Goal: Task Accomplishment & Management: Manage account settings

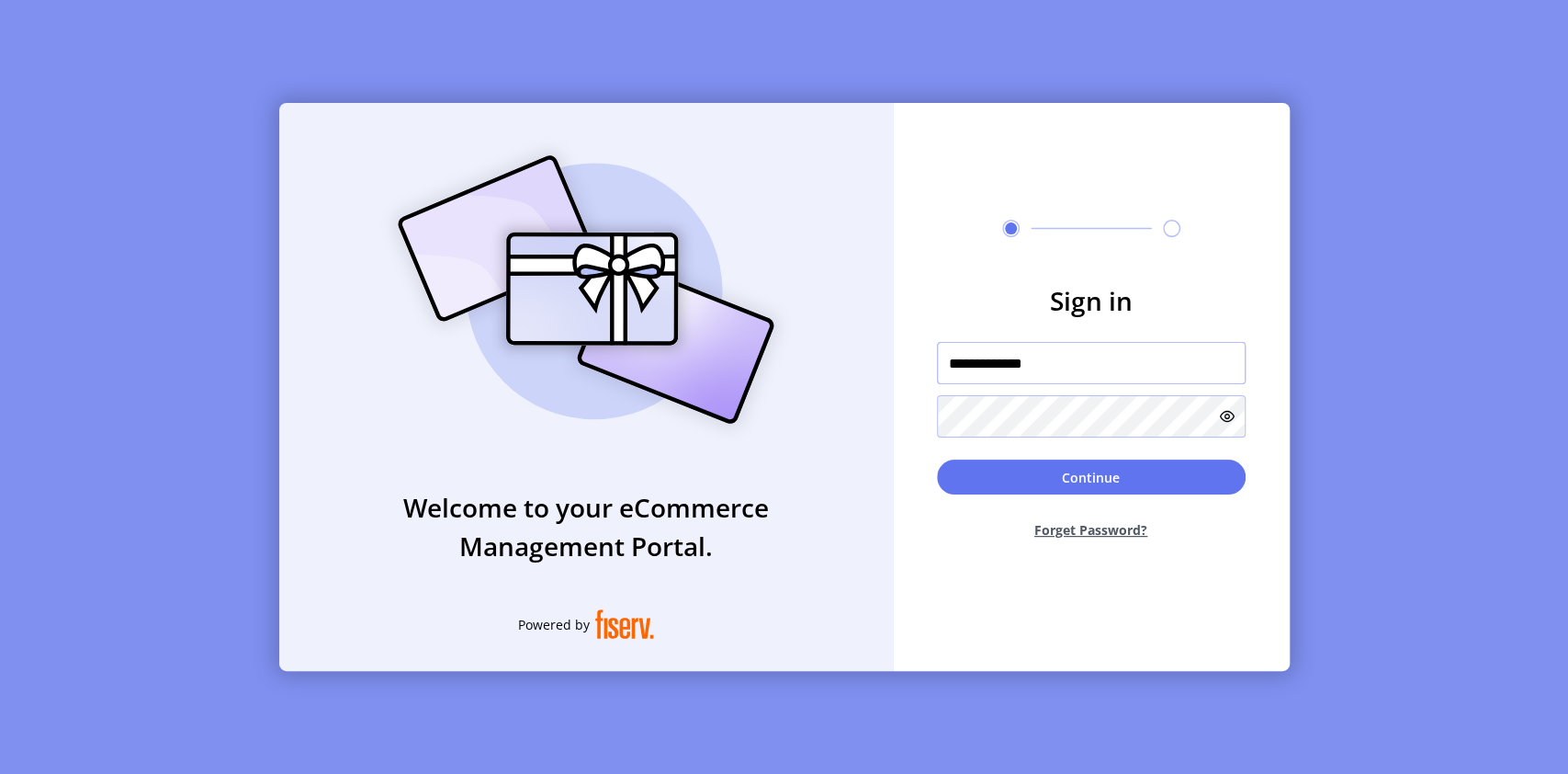
click at [1051, 364] on input "**********" at bounding box center [1090, 363] width 308 height 42
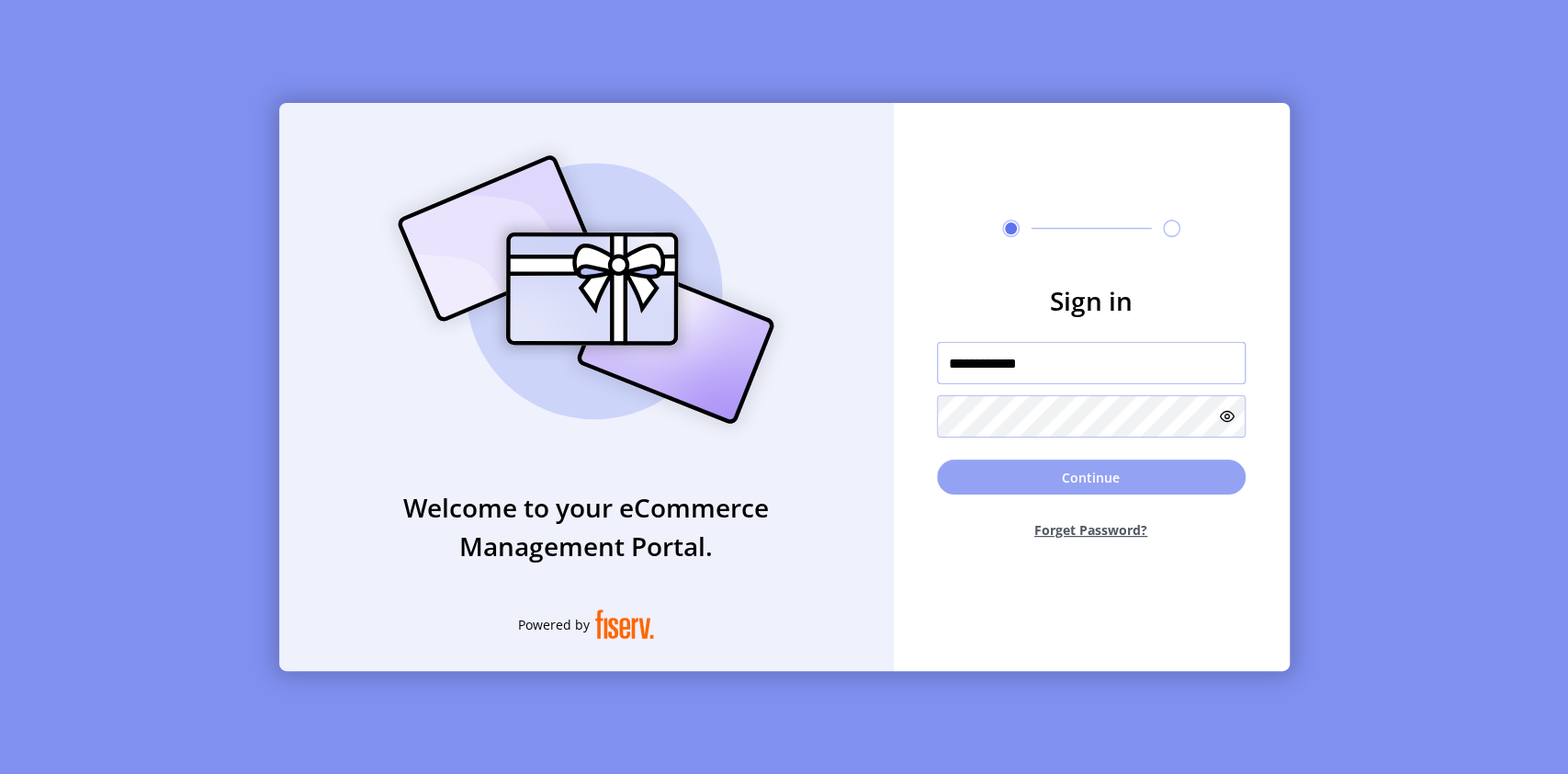
type input "**********"
click at [1139, 481] on button "Continue" at bounding box center [1090, 477] width 308 height 35
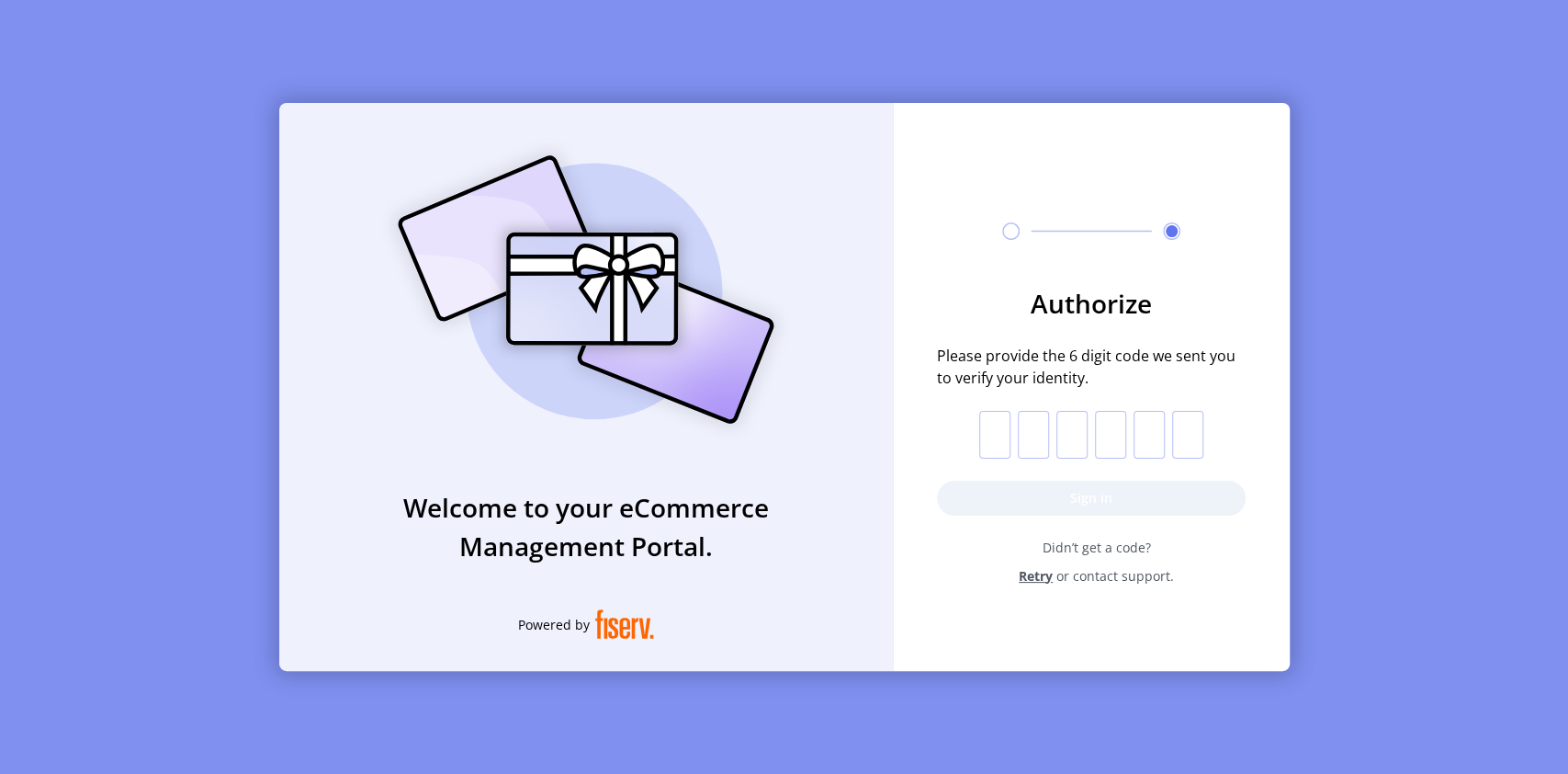
click at [995, 442] on input "text" at bounding box center [995, 434] width 31 height 48
type input "*"
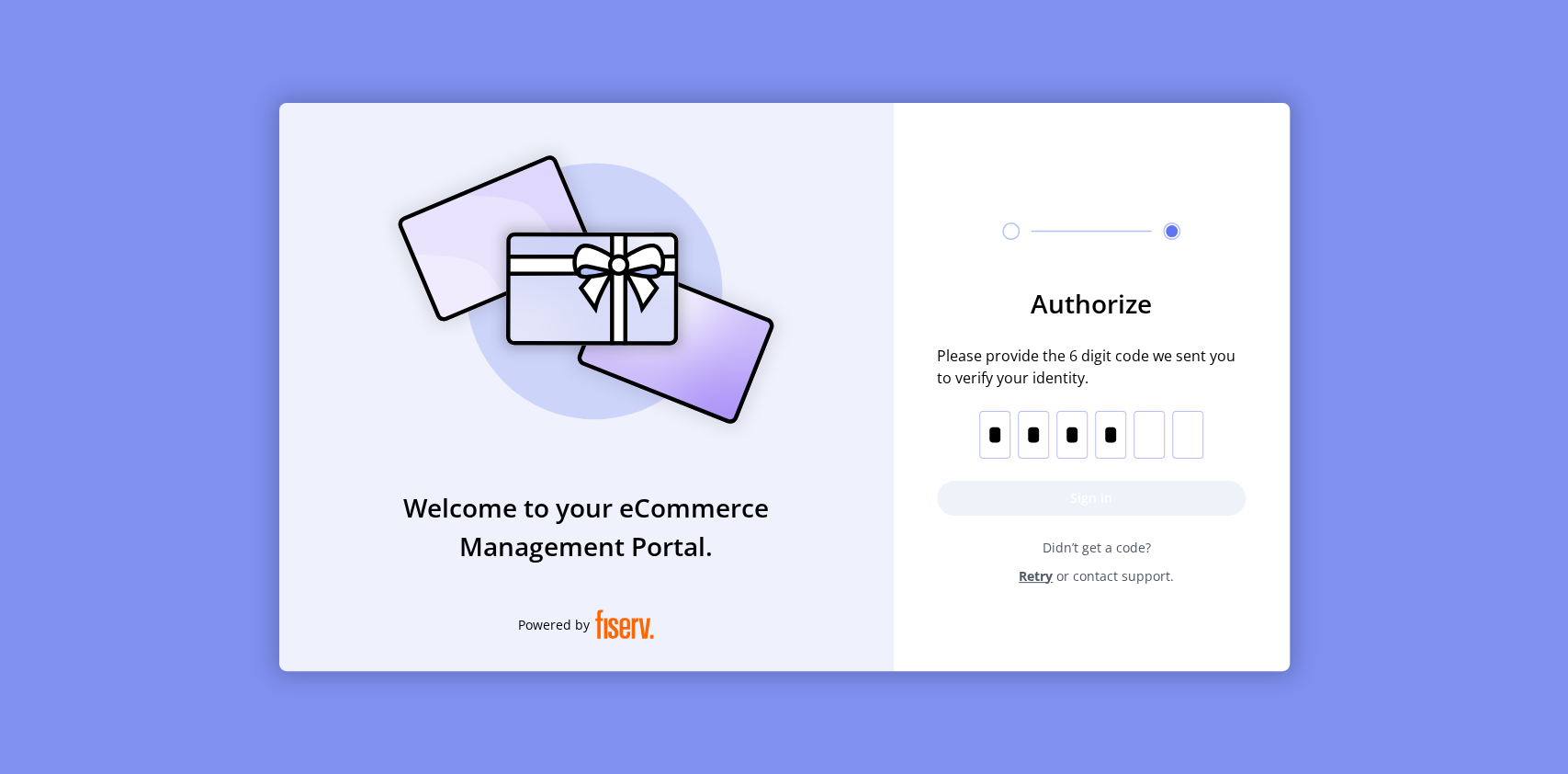
type input "*"
click at [1085, 482] on button "Sign in" at bounding box center [1090, 498] width 308 height 35
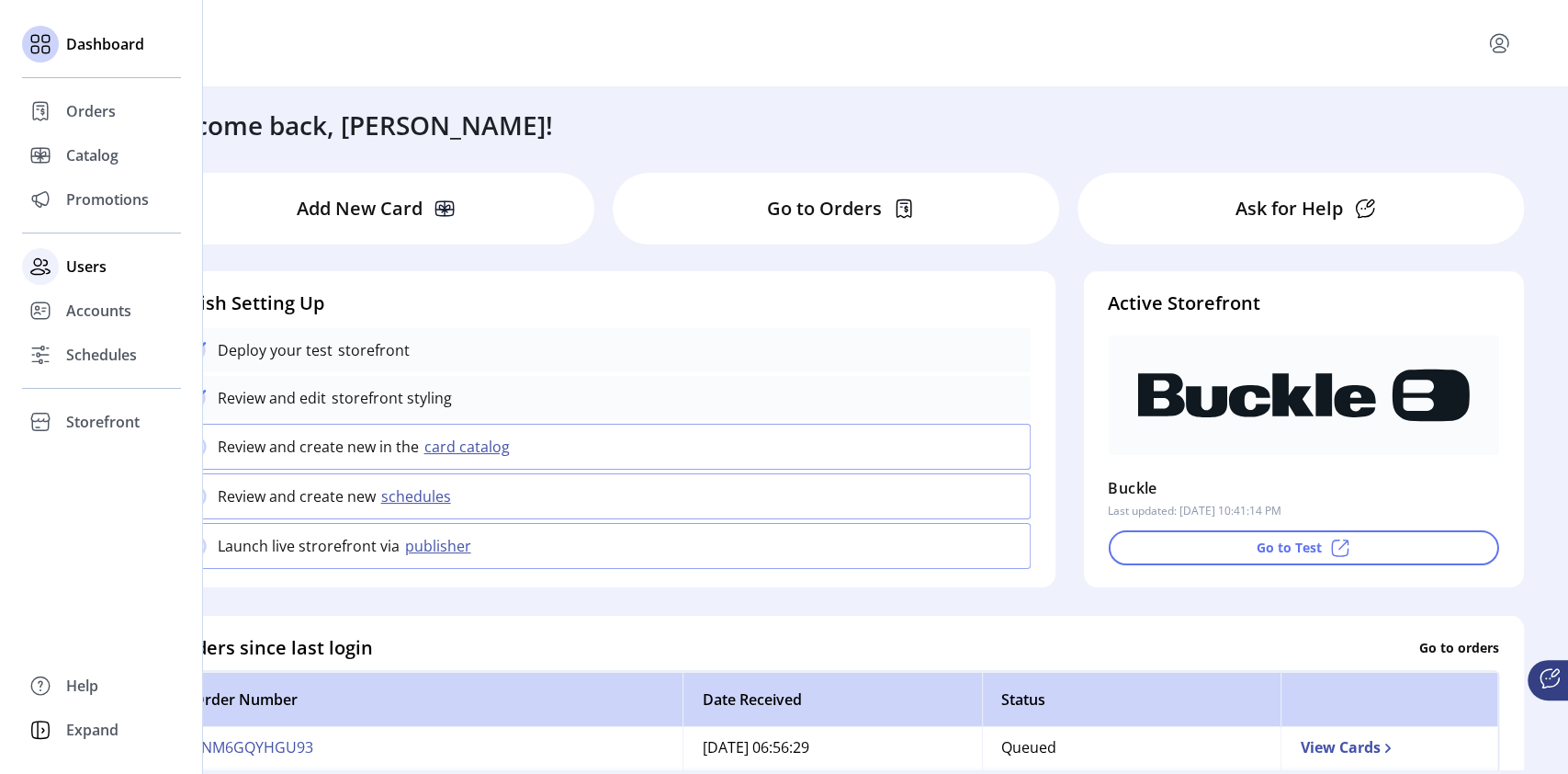
click at [84, 266] on span "Users" at bounding box center [86, 267] width 40 height 22
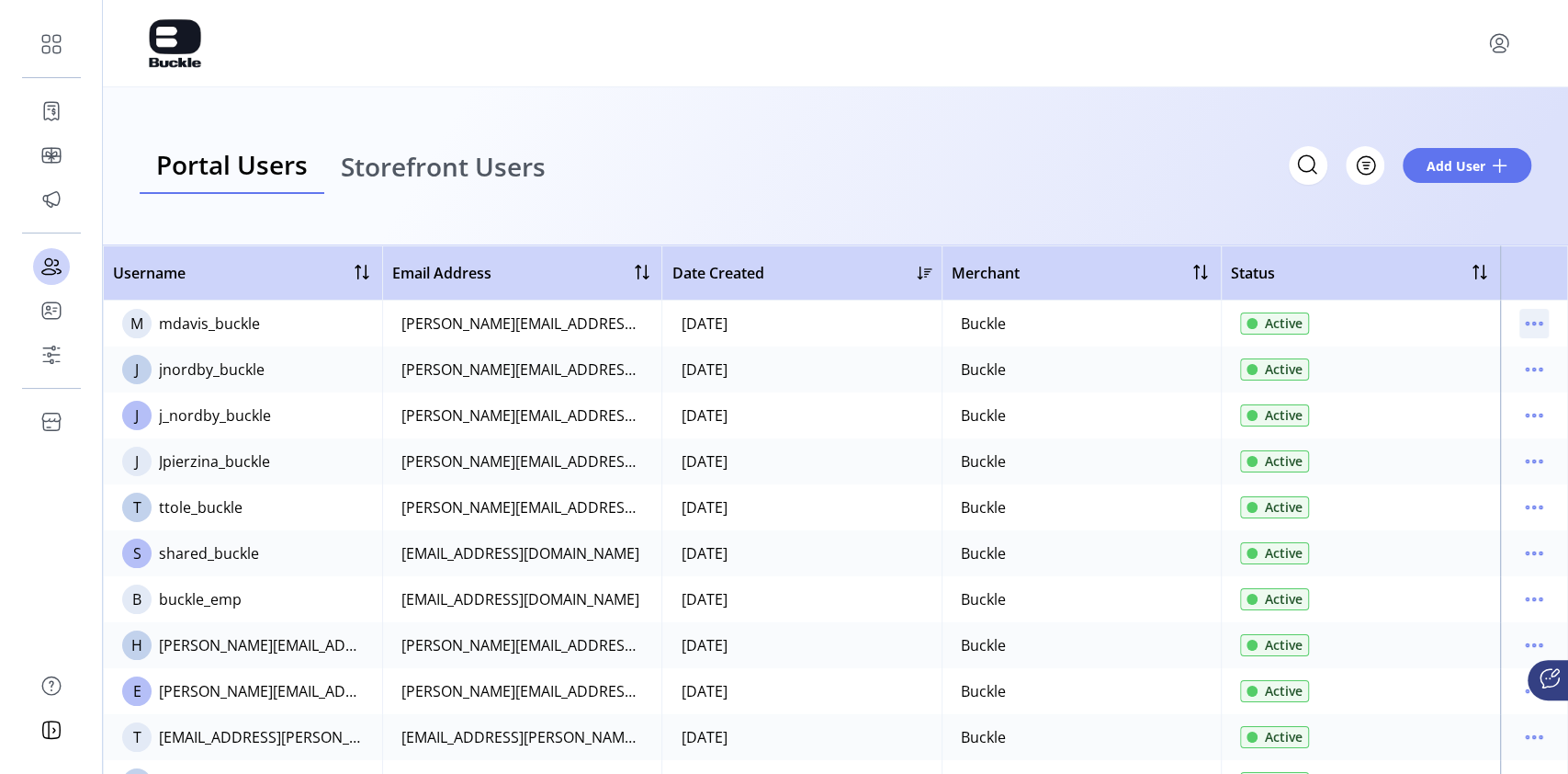
click at [1527, 323] on icon "menu" at bounding box center [1535, 323] width 29 height 29
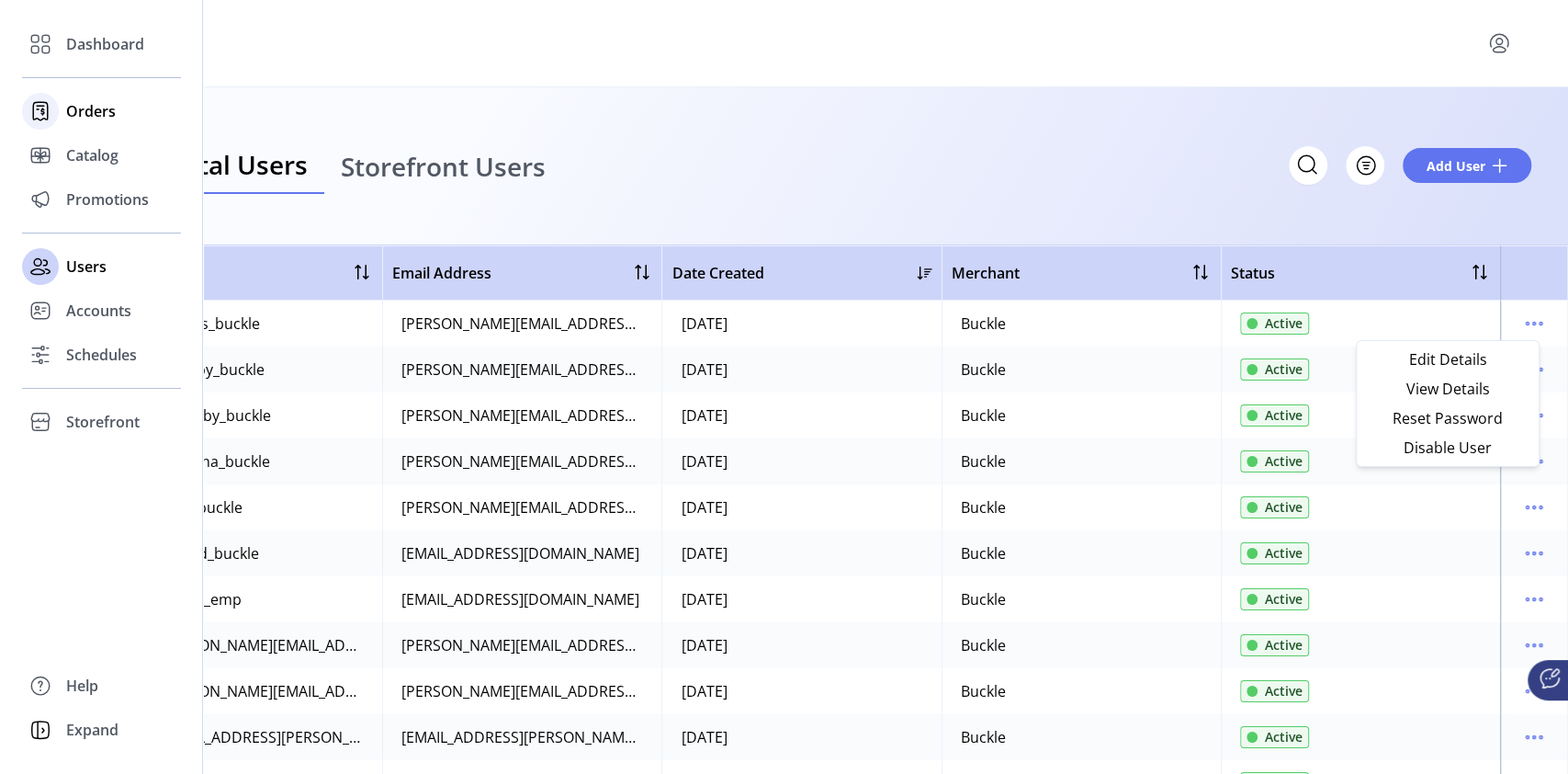
click at [91, 115] on span "Orders" at bounding box center [91, 111] width 50 height 22
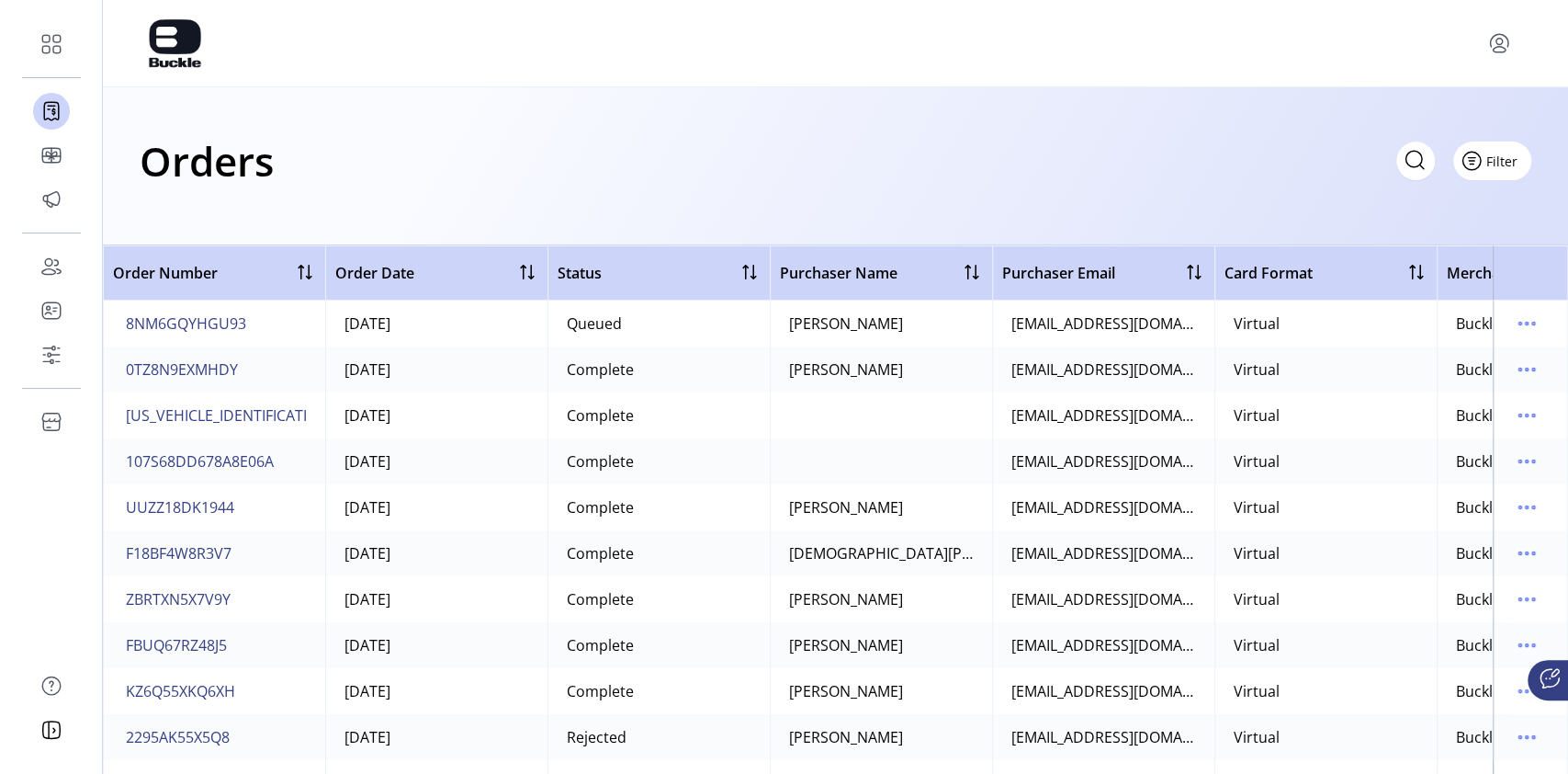
click at [1491, 164] on span "Filter" at bounding box center [1503, 161] width 31 height 19
click at [1493, 195] on span "Merchant" at bounding box center [1440, 202] width 153 height 15
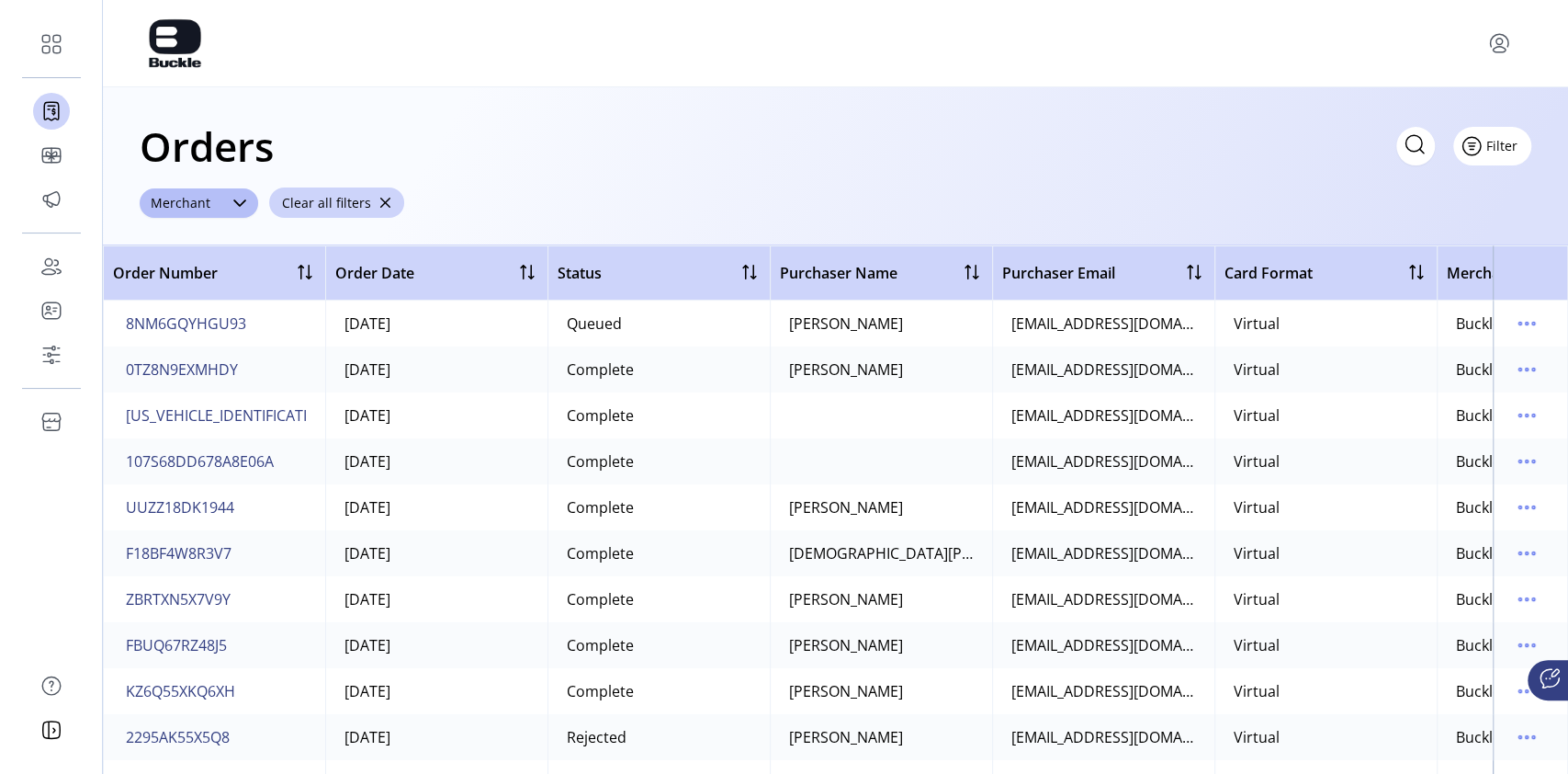
click at [1482, 151] on icon "Filter Button" at bounding box center [1472, 146] width 29 height 29
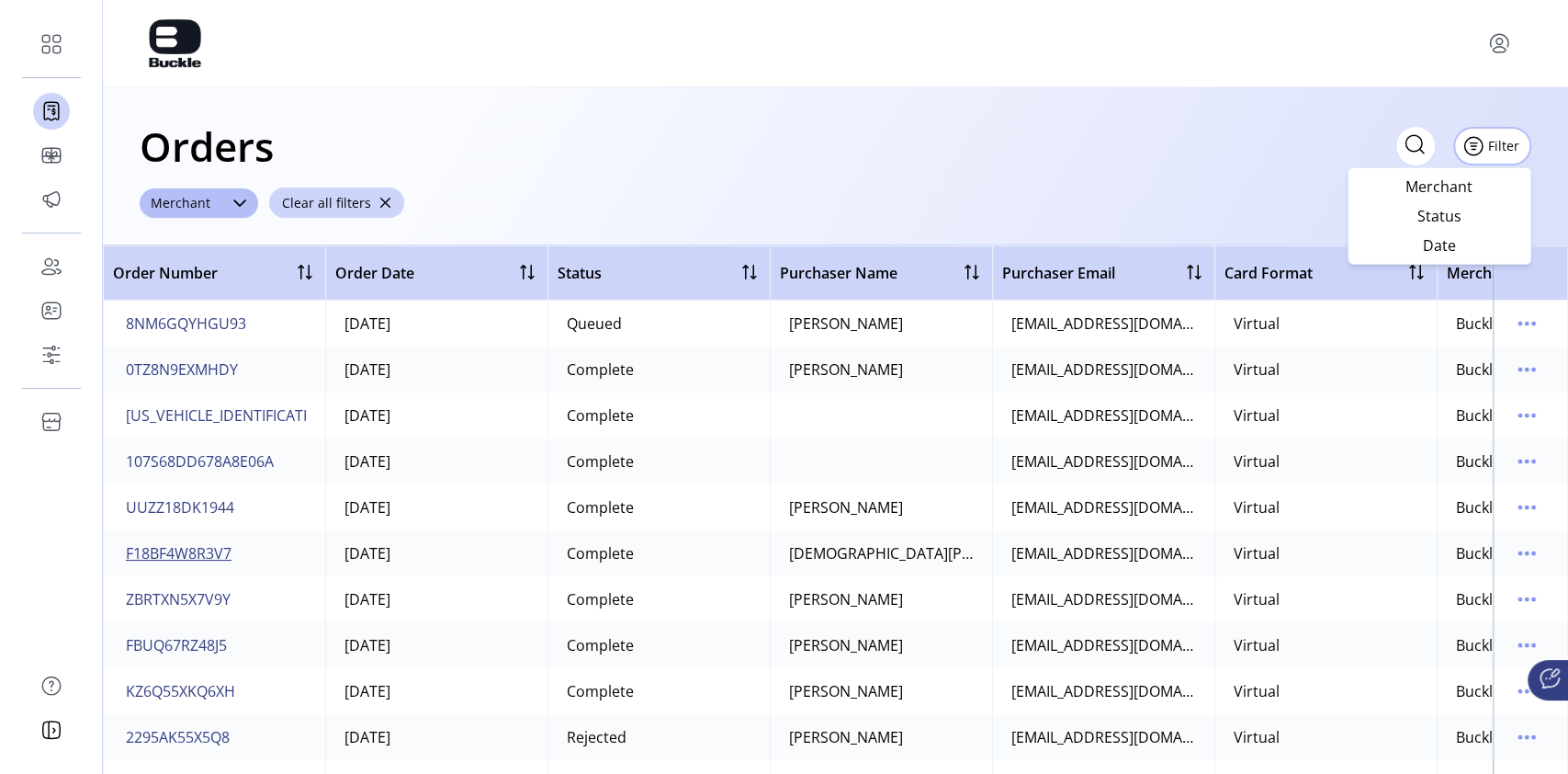
drag, startPoint x: 249, startPoint y: 555, endPoint x: 181, endPoint y: 553, distance: 68.0
click at [137, 554] on td "F18BF4W8R3V7" at bounding box center [214, 553] width 223 height 46
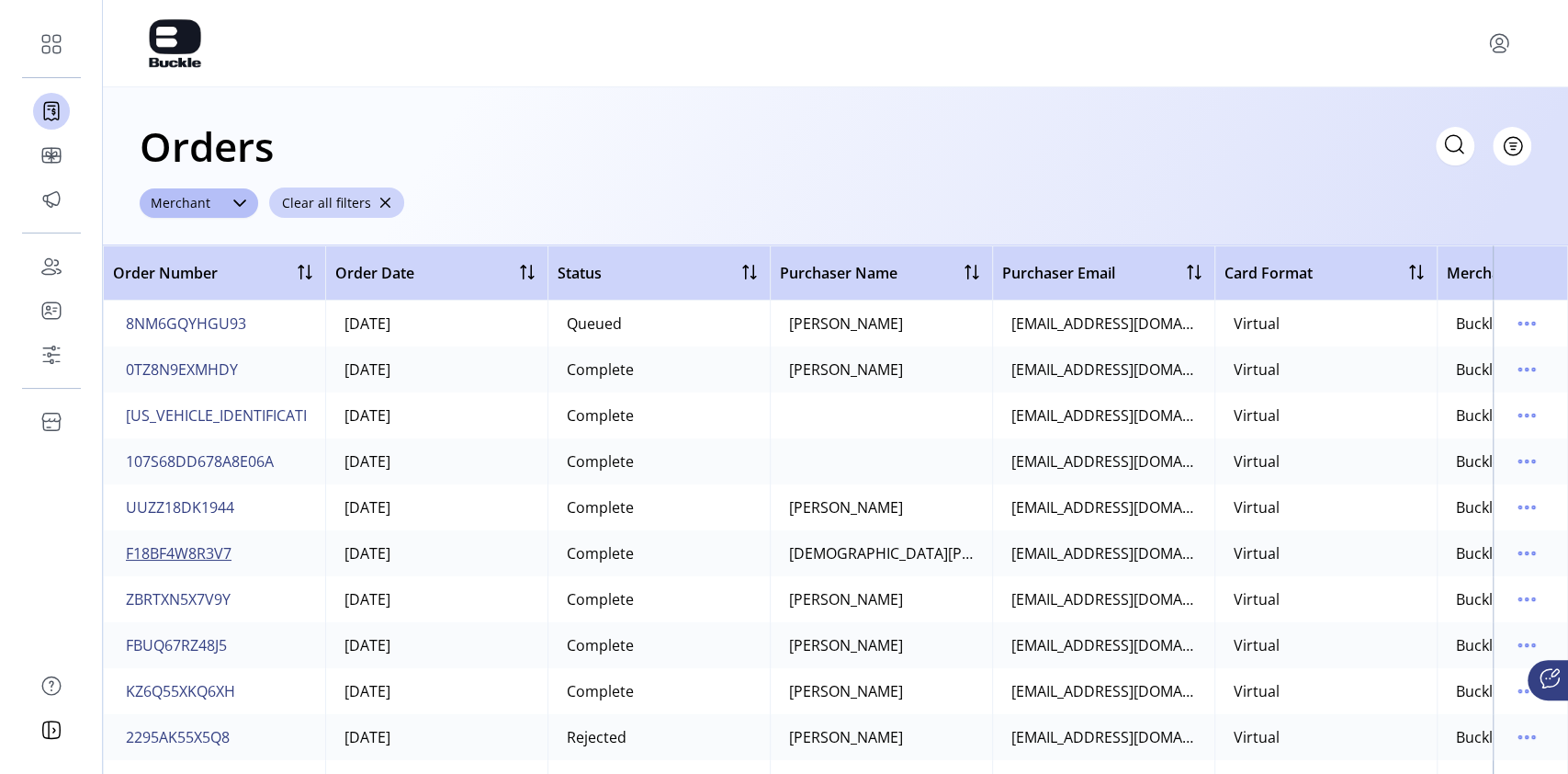
drag, startPoint x: 243, startPoint y: 548, endPoint x: 158, endPoint y: 549, distance: 85.0
click at [158, 549] on td "F18BF4W8R3V7" at bounding box center [214, 553] width 223 height 46
click at [178, 550] on span "F18BF4W8R3V7" at bounding box center [179, 553] width 106 height 22
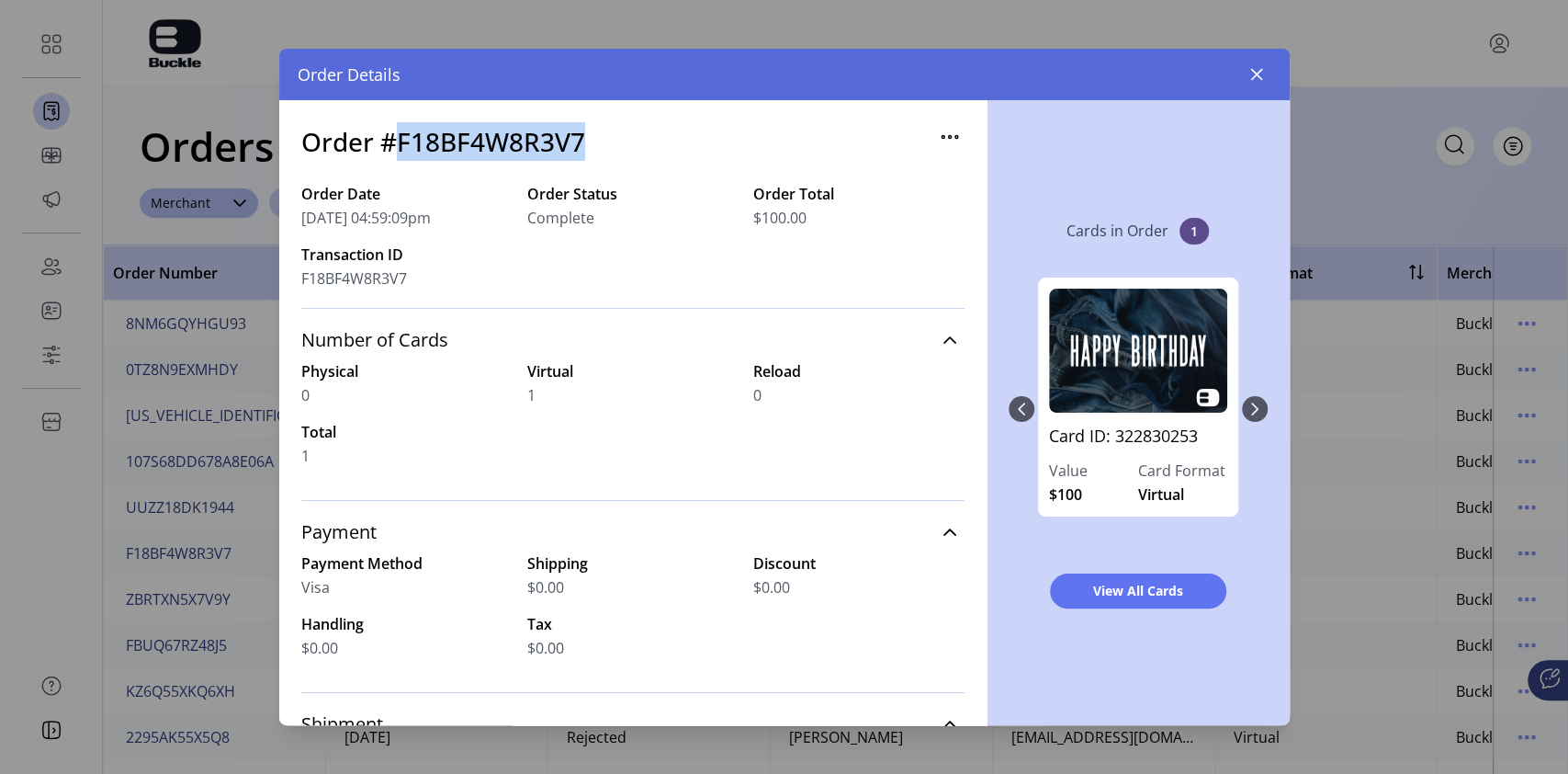
drag, startPoint x: 590, startPoint y: 138, endPoint x: 399, endPoint y: 146, distance: 191.2
click at [399, 146] on div "Order #F18BF4W8R3V7" at bounding box center [633, 153] width 663 height 61
copy h3 "F18BF4W8R3V7"
click at [1257, 72] on icon "button" at bounding box center [1256, 75] width 12 height 12
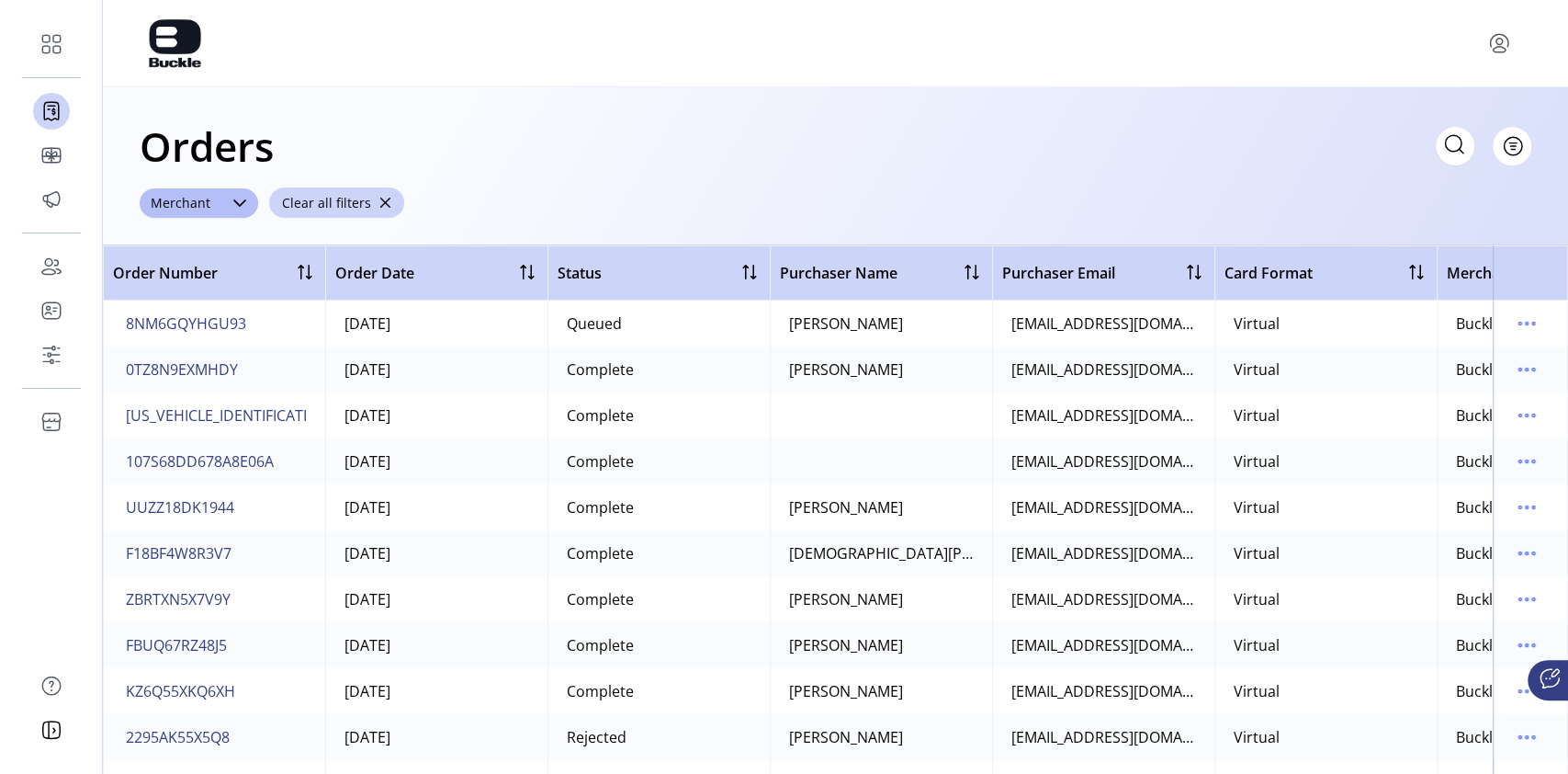
click at [1457, 137] on icon at bounding box center [1455, 144] width 17 height 17
paste input "**********"
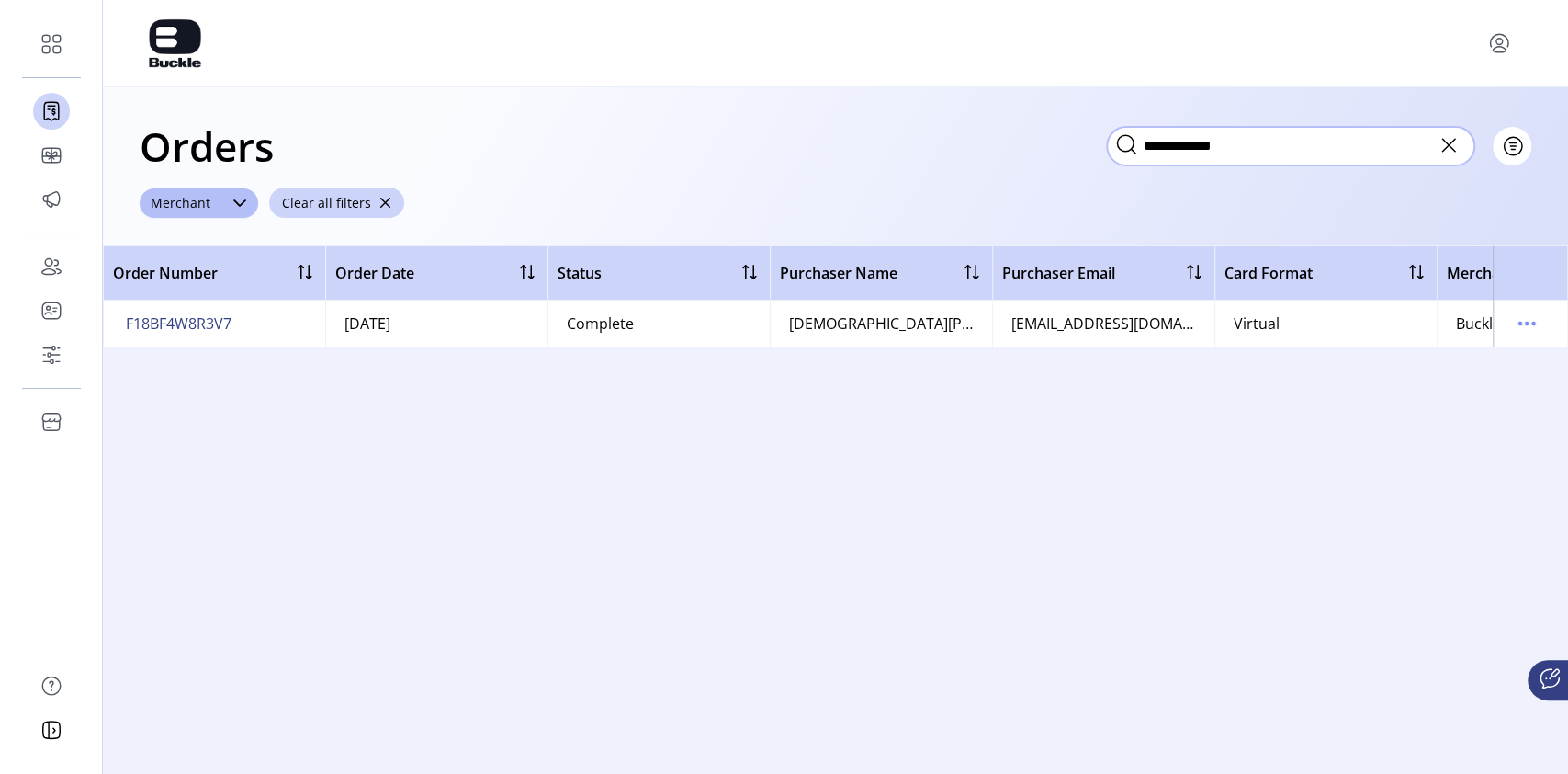
type input "**********"
click at [167, 321] on span "F18BF4W8R3V7" at bounding box center [179, 323] width 106 height 22
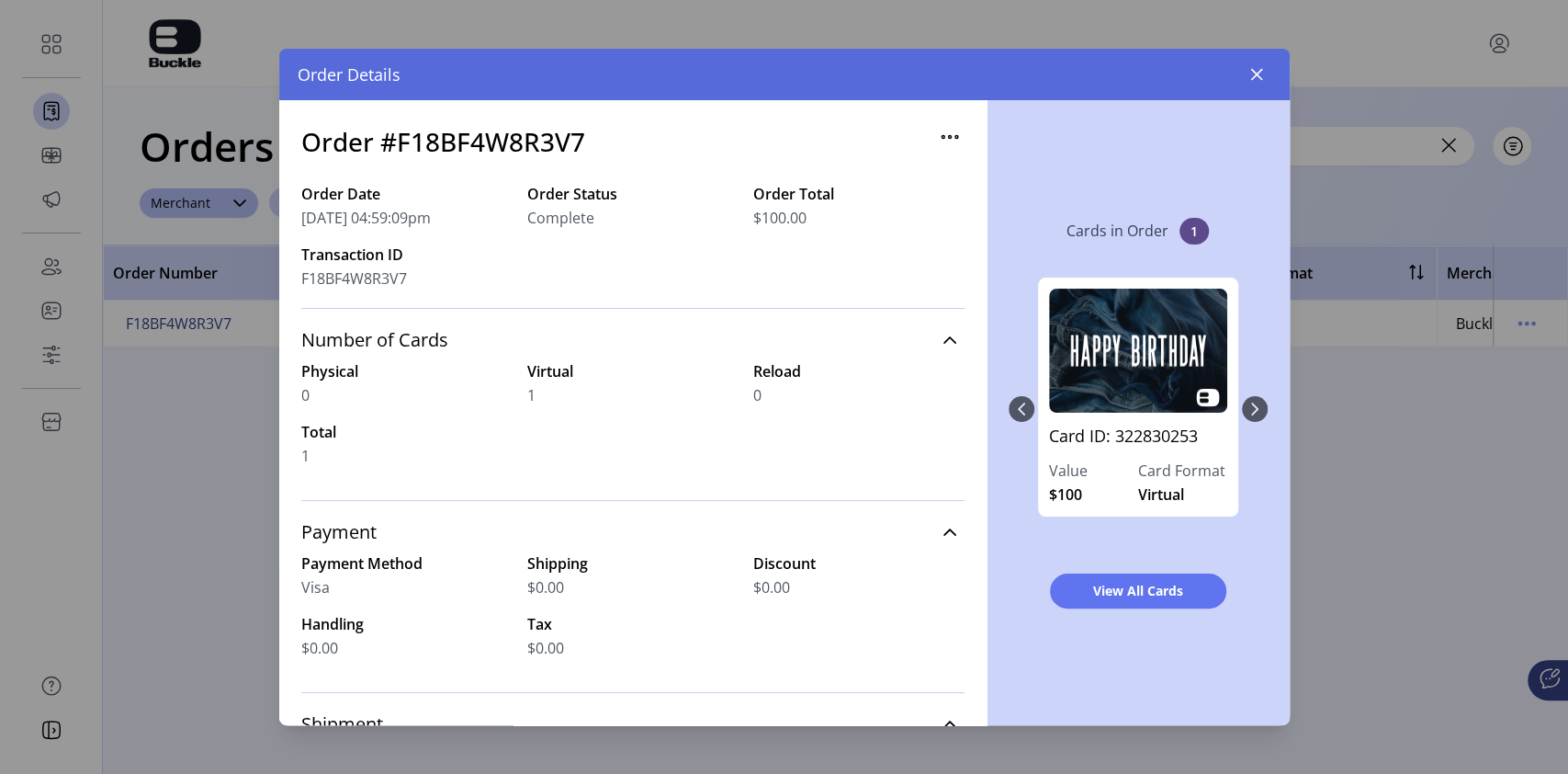
scroll to position [122, 0]
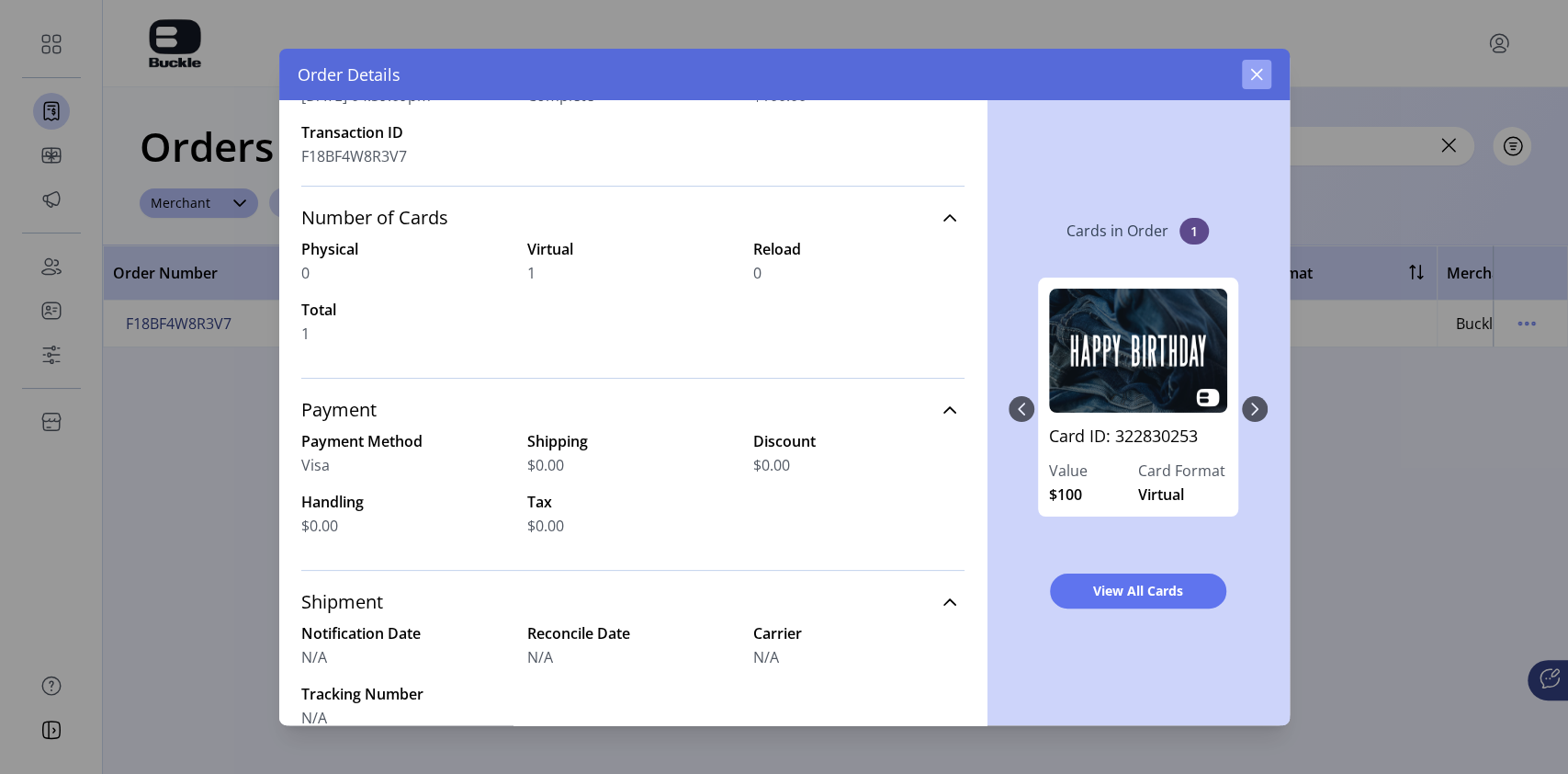
click at [1260, 75] on icon "button" at bounding box center [1257, 75] width 15 height 15
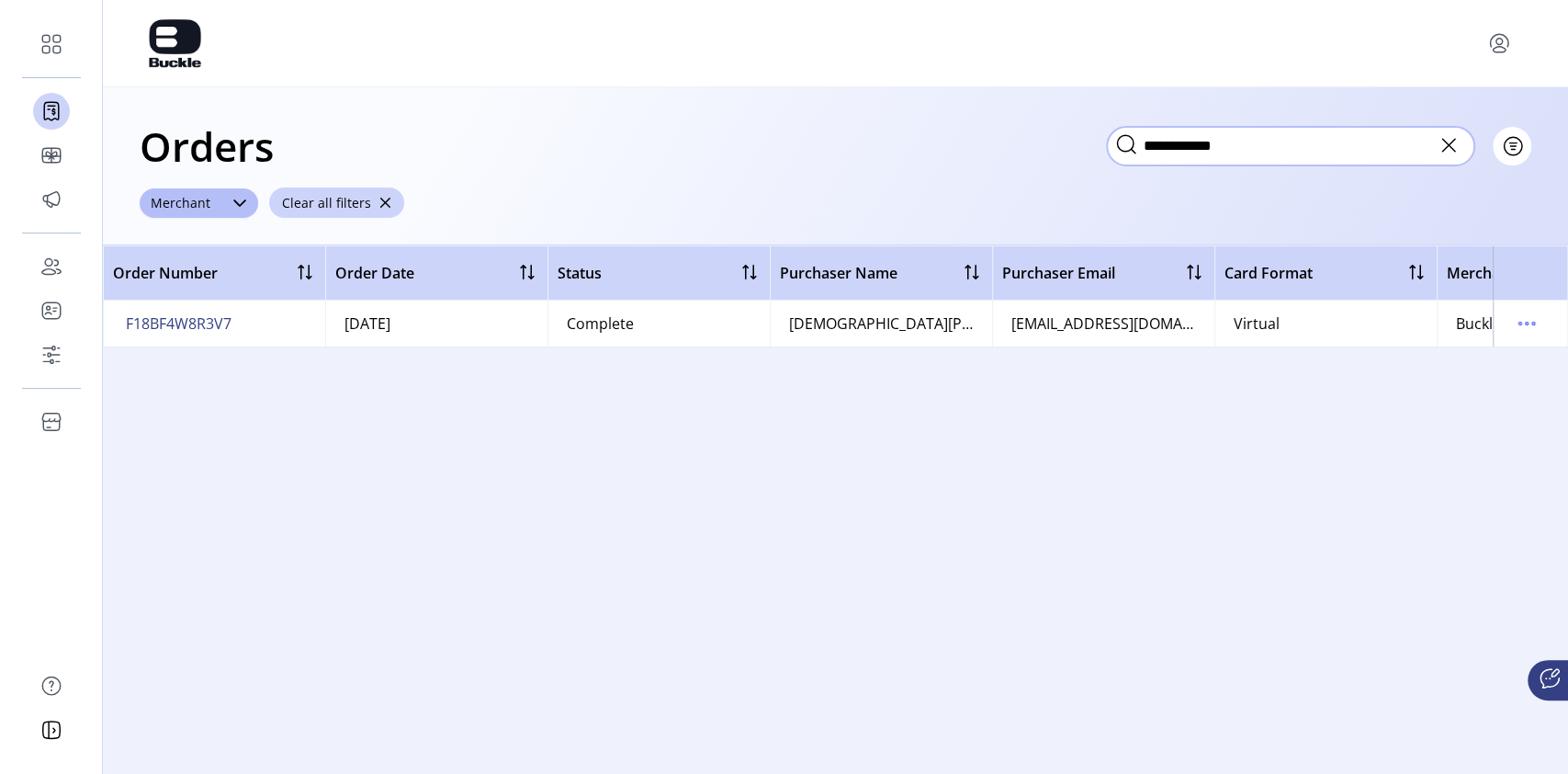
drag, startPoint x: 1264, startPoint y: 149, endPoint x: 1105, endPoint y: 156, distance: 159.2
click at [1105, 156] on div "**********" at bounding box center [836, 146] width 1392 height 64
click at [1456, 144] on icon at bounding box center [1449, 145] width 29 height 29
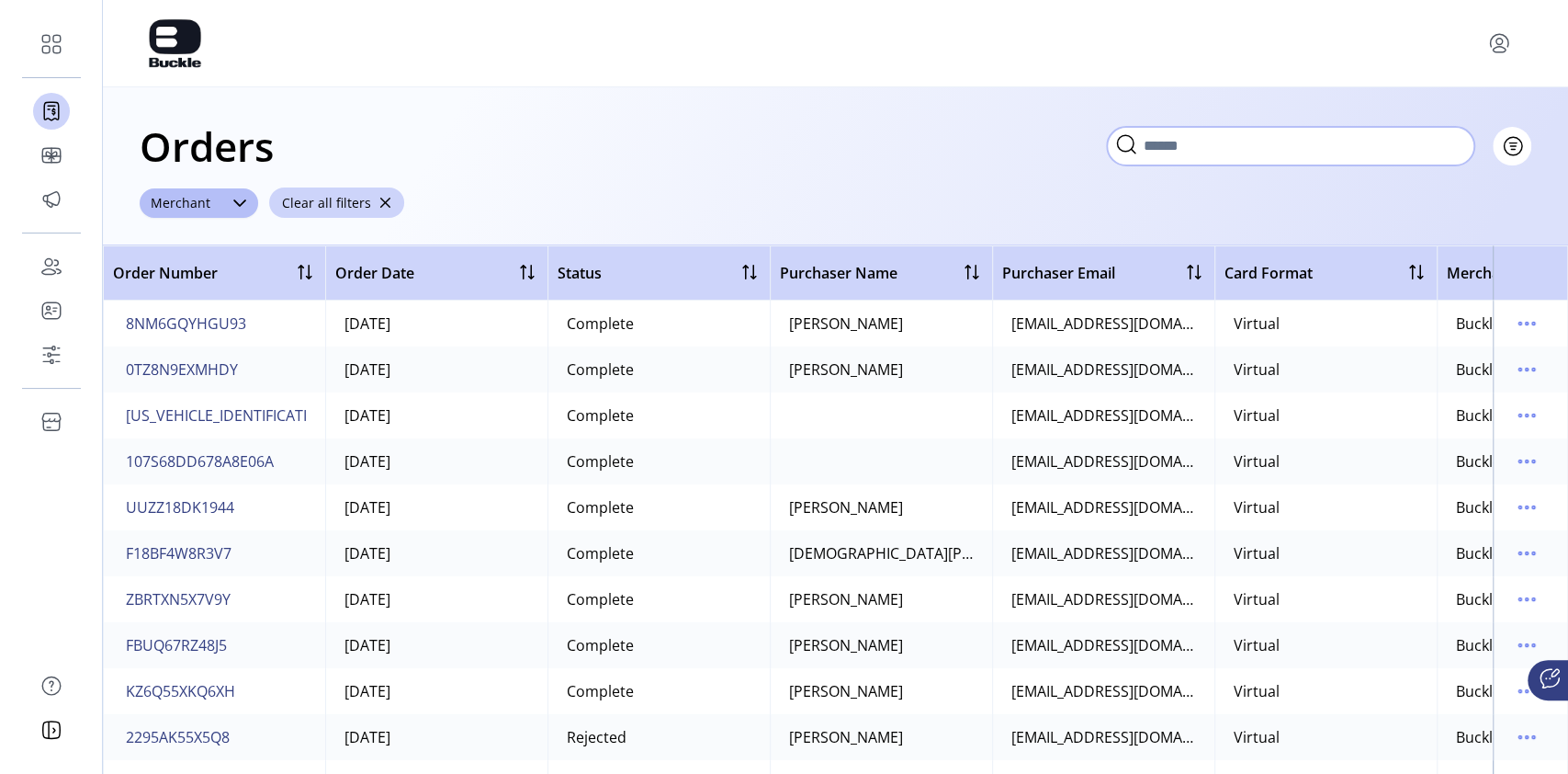
click at [1231, 144] on input "text" at bounding box center [1290, 146] width 367 height 39
drag, startPoint x: 1237, startPoint y: 144, endPoint x: 1216, endPoint y: 144, distance: 21.0
click at [1216, 144] on input "text" at bounding box center [1290, 146] width 367 height 39
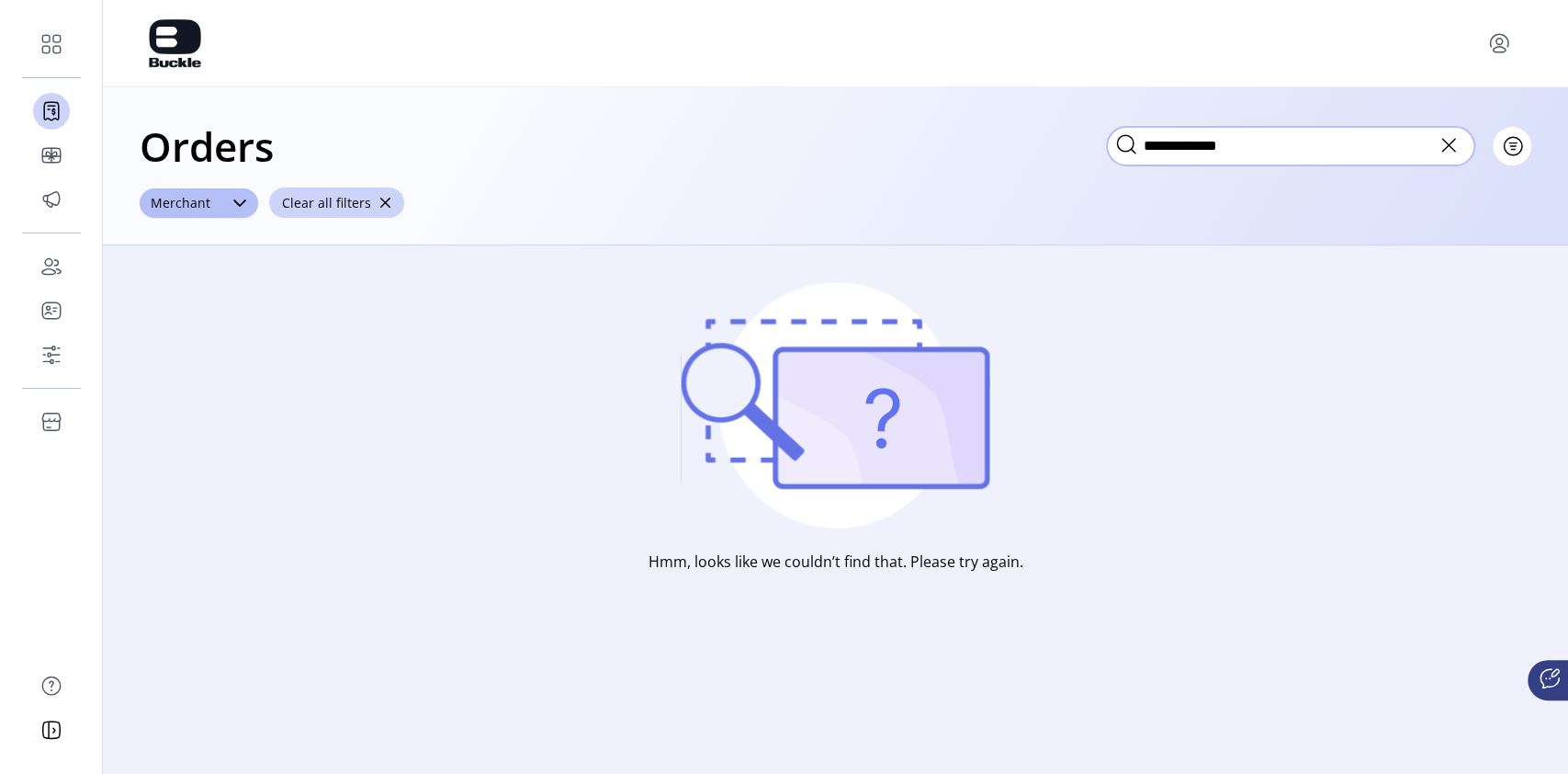
click at [1294, 148] on input "**********" at bounding box center [1290, 146] width 367 height 39
type input "****"
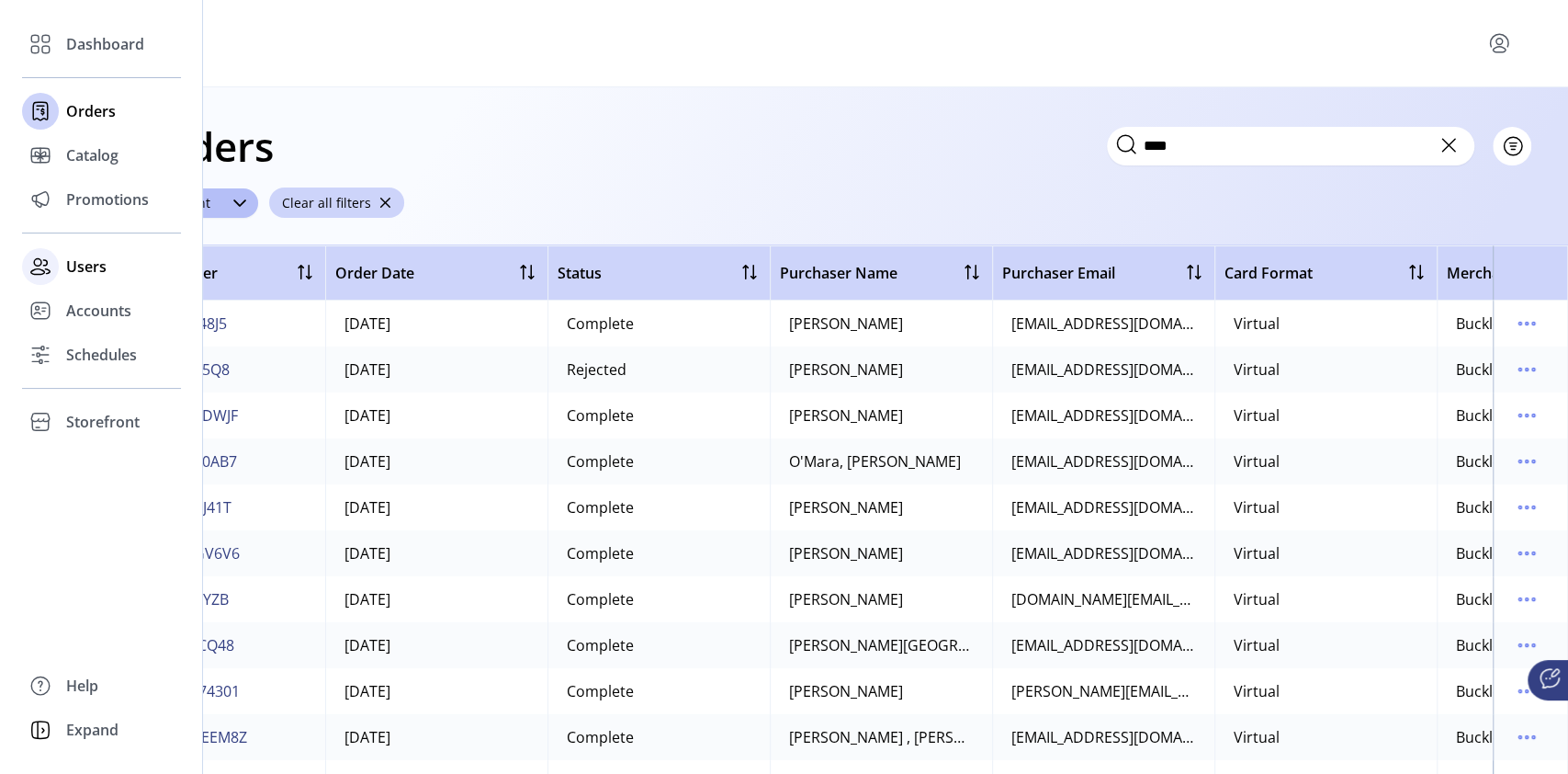
click at [87, 272] on span "Users" at bounding box center [86, 267] width 40 height 22
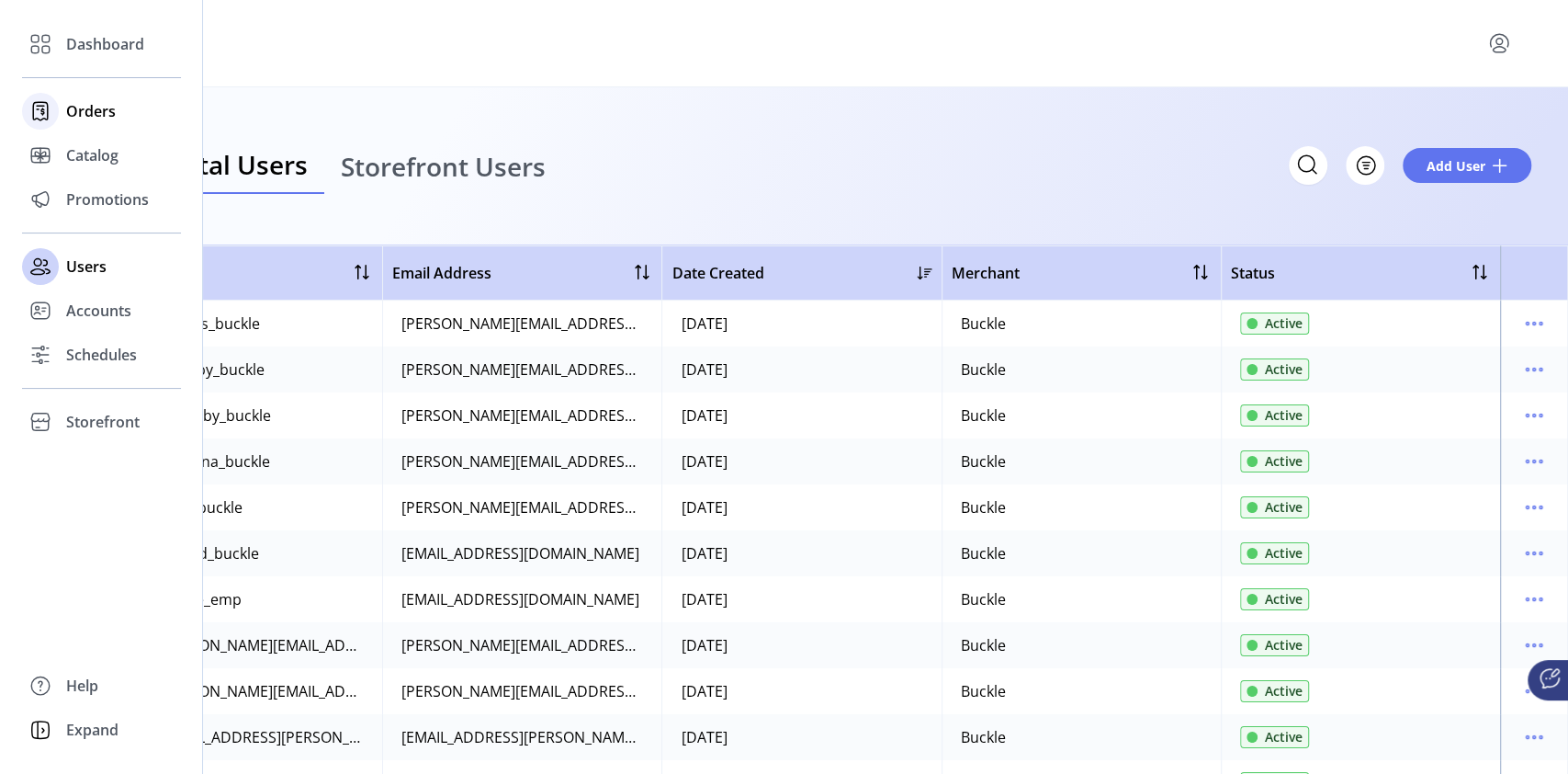
click at [99, 101] on span "Orders" at bounding box center [91, 111] width 50 height 22
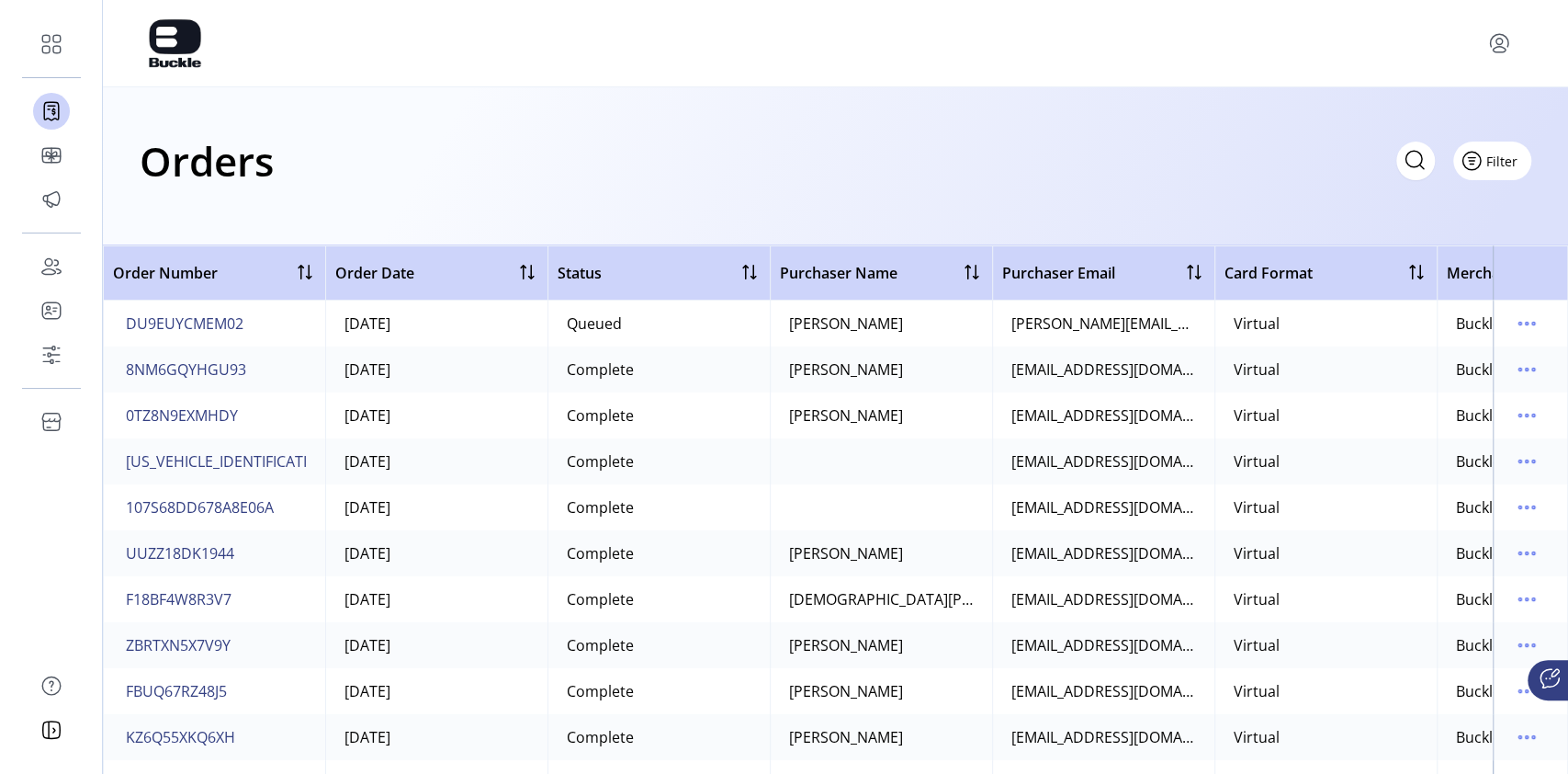
click at [1516, 166] on span "Filter" at bounding box center [1503, 161] width 31 height 19
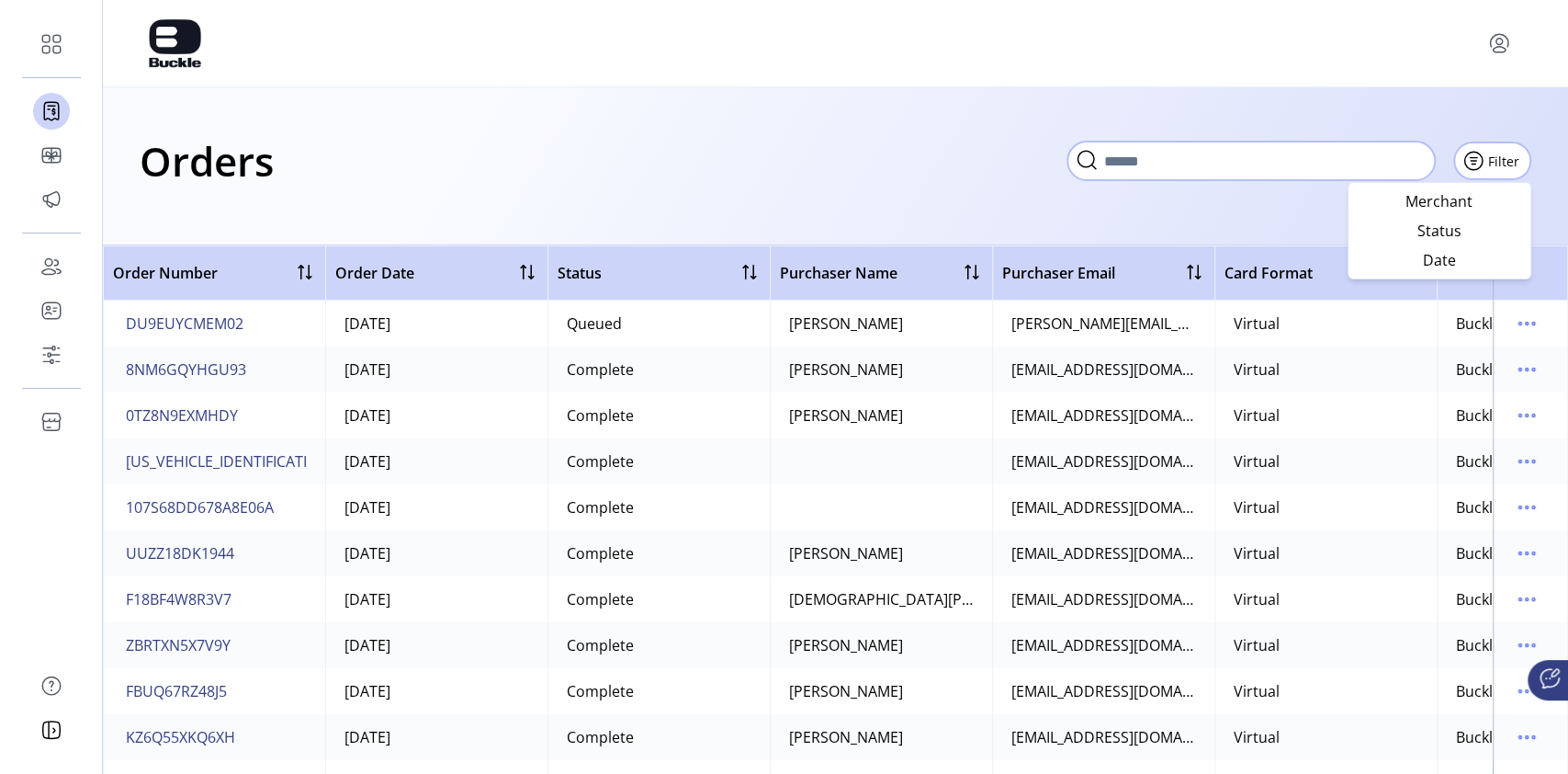
click at [1160, 173] on input "text" at bounding box center [1251, 161] width 367 height 39
